Goal: Transaction & Acquisition: Purchase product/service

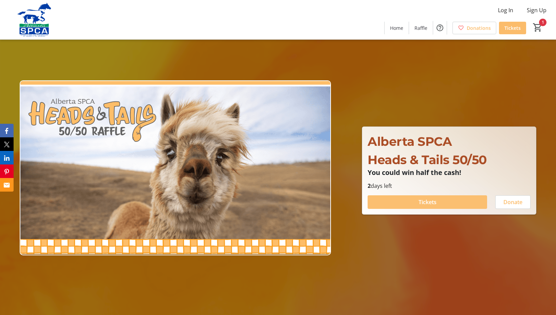
click at [428, 202] on span "Tickets" at bounding box center [427, 202] width 18 height 8
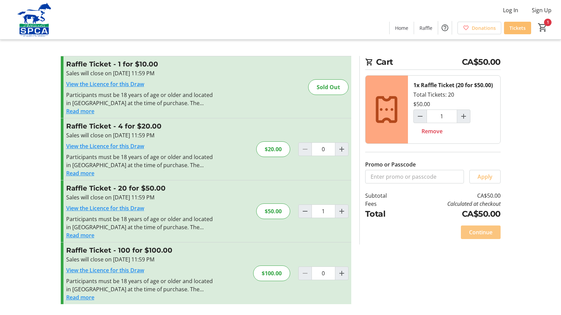
click at [473, 234] on span "Continue" at bounding box center [480, 232] width 23 height 8
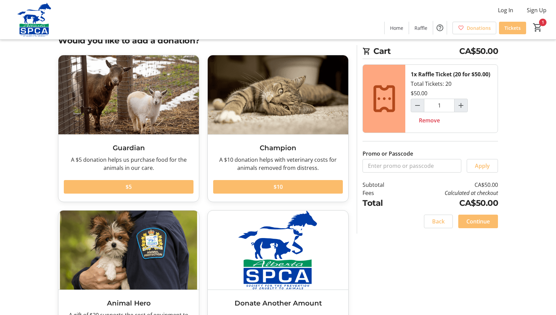
scroll to position [75, 0]
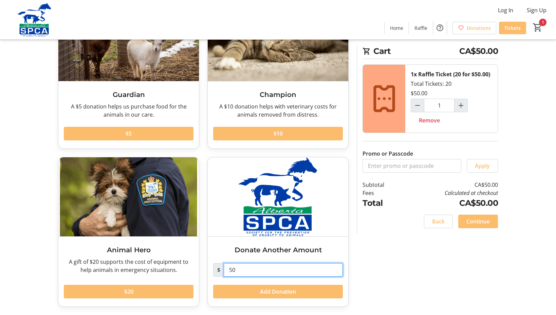
drag, startPoint x: 242, startPoint y: 269, endPoint x: 206, endPoint y: 269, distance: 35.6
click at [206, 269] on div "Donate Another Amount $ 50 Add Donation" at bounding box center [277, 232] width 149 height 150
click at [479, 221] on span "Continue" at bounding box center [477, 222] width 23 height 8
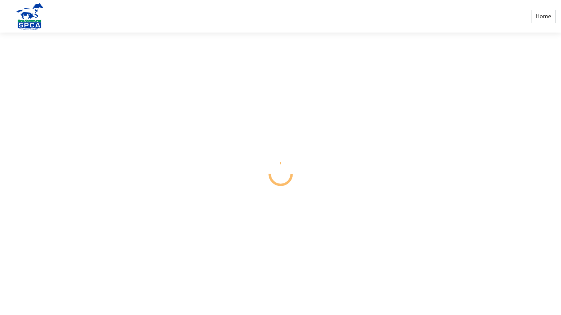
select select "CA"
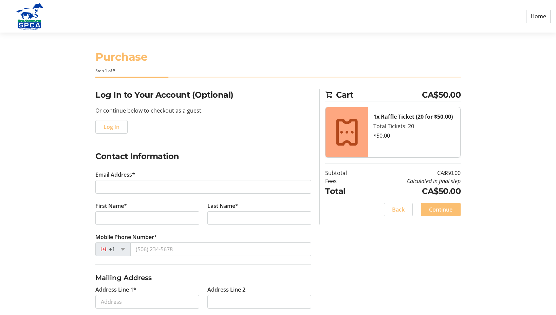
click at [438, 210] on span "Continue" at bounding box center [440, 210] width 23 height 8
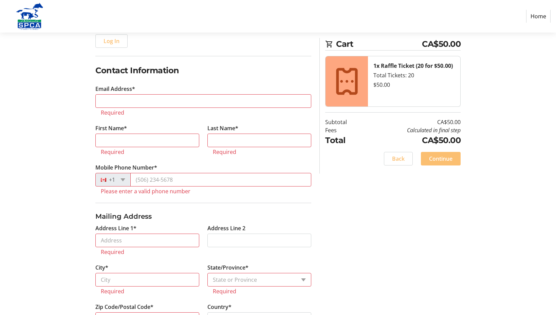
scroll to position [115, 0]
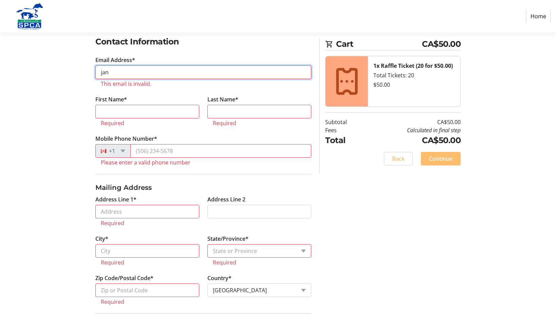
type input "[EMAIL_ADDRESS][PERSON_NAME][DOMAIN_NAME]"
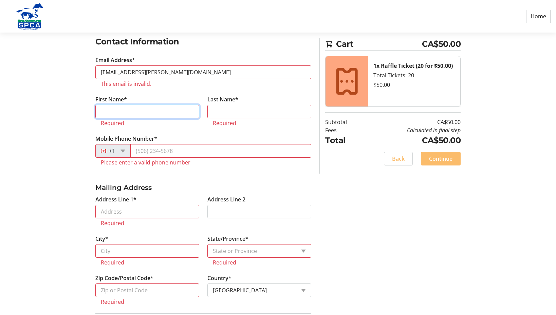
type input "Jan"
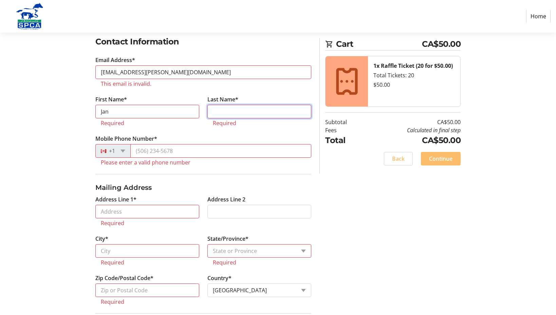
type input "[PERSON_NAME]"
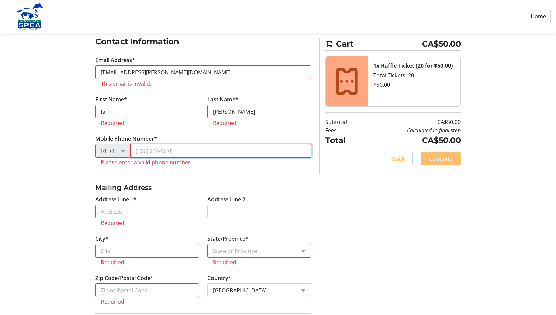
type input "[PHONE_NUMBER]"
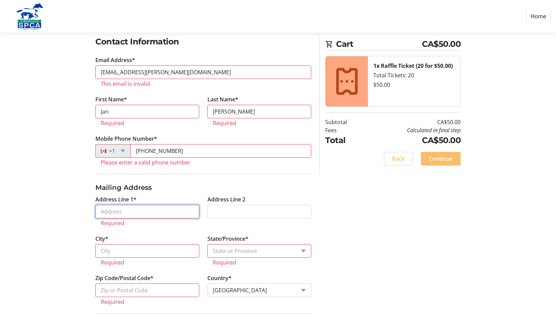
type input "[STREET_ADDRESS]"
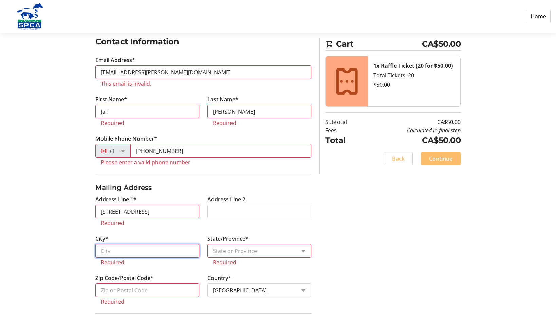
type input "[GEOGRAPHIC_DATA]"
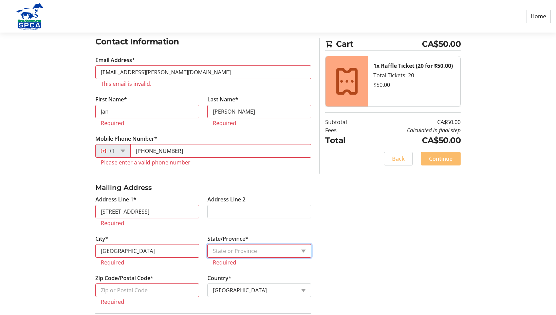
select select "AB"
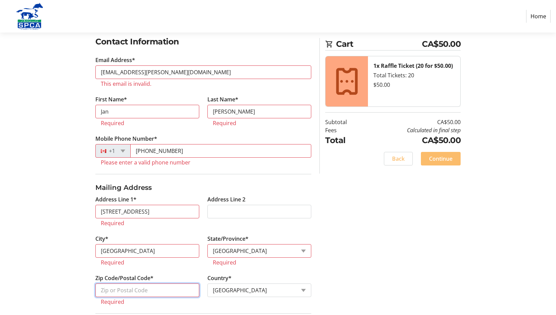
type input "T3C 1X6"
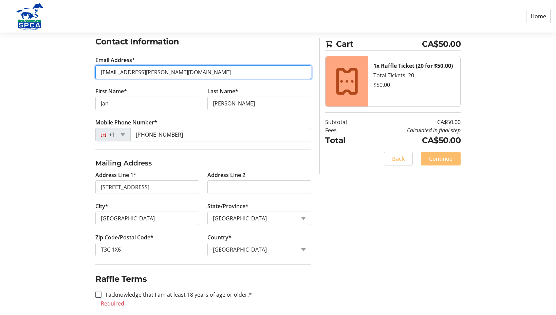
scroll to position [123, 0]
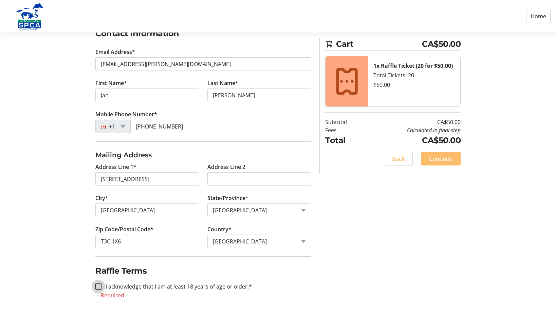
click at [99, 287] on input "I acknowledge that I am at least 18 years of age or older.*" at bounding box center [98, 287] width 6 height 6
checkbox input "true"
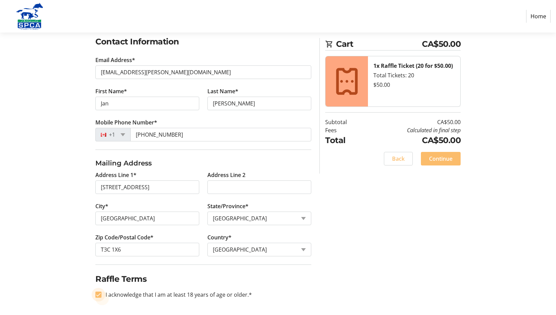
scroll to position [115, 0]
click at [446, 161] on span "Continue" at bounding box center [440, 159] width 23 height 8
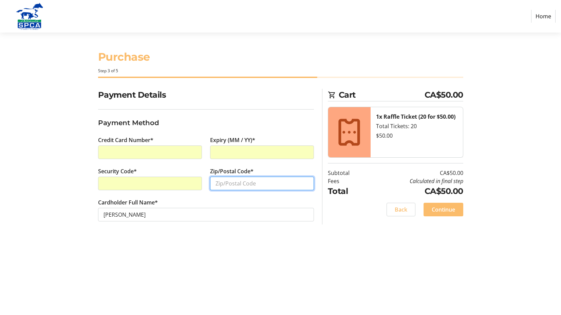
click at [233, 182] on input "Zip/Postal Code*" at bounding box center [262, 184] width 104 height 14
type input "T3E 1X6"
click at [452, 210] on span "Continue" at bounding box center [443, 210] width 23 height 8
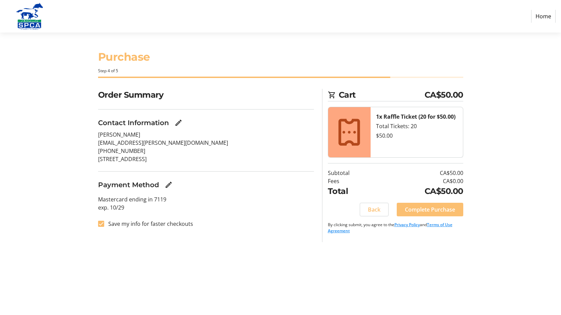
click at [432, 210] on span "Complete Purchase" at bounding box center [430, 210] width 50 height 8
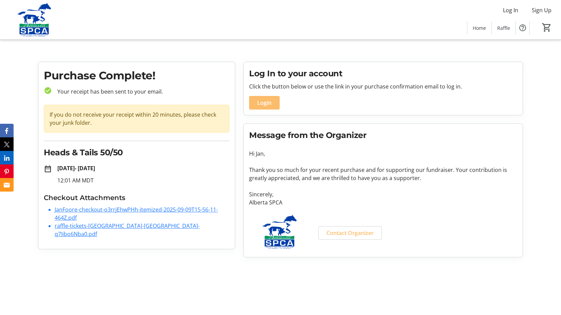
click at [129, 208] on link "JanFoore-checkout-o3rrjEhwPHh-itemized-2025-09-09T15-56-11-464Z.pdf" at bounding box center [136, 214] width 163 height 16
click at [79, 226] on link "raffle-tickets-[GEOGRAPHIC_DATA]-[GEOGRAPHIC_DATA]-q7Iibo6Nba0.pdf" at bounding box center [127, 230] width 145 height 16
